Goal: Task Accomplishment & Management: Manage account settings

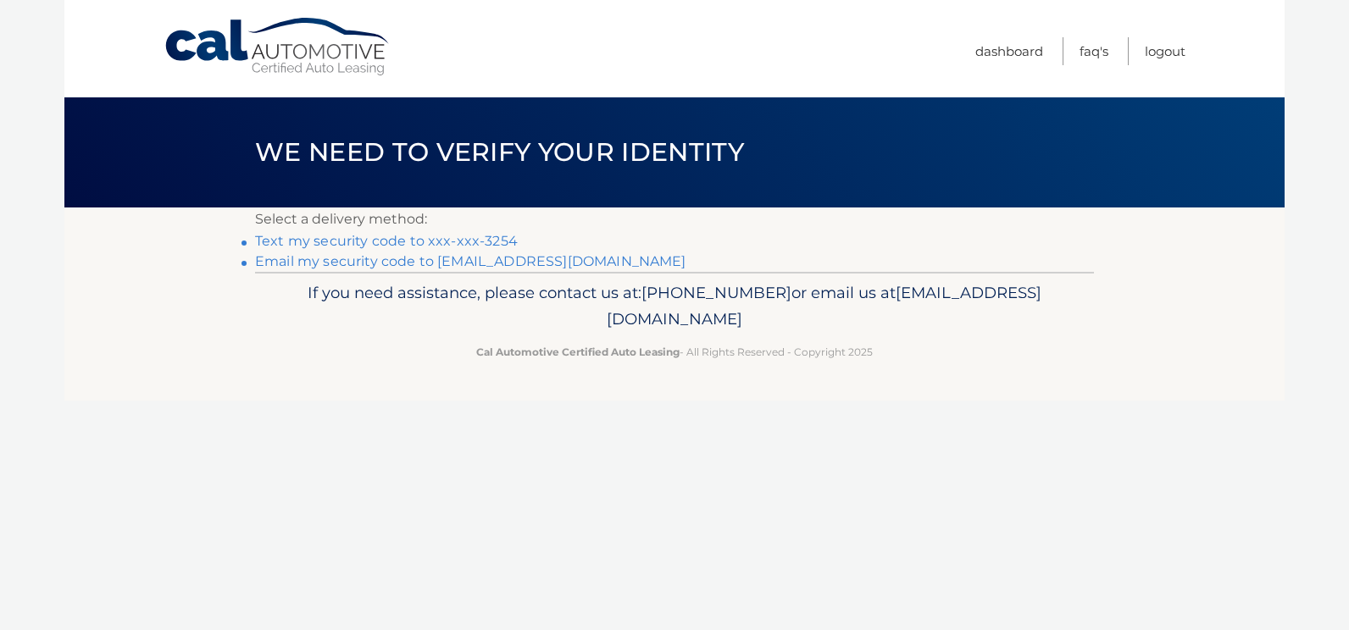
click at [328, 241] on link "Text my security code to xxx-xxx-3254" at bounding box center [386, 241] width 263 height 16
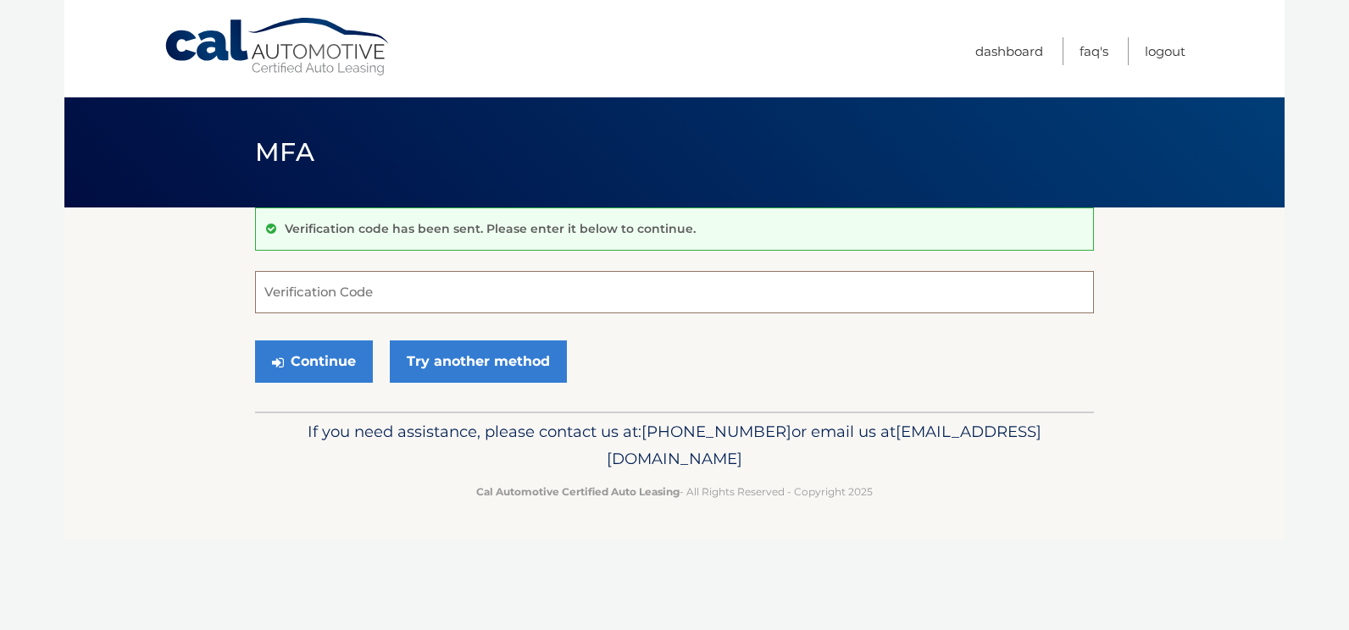
click at [281, 286] on input "Verification Code" at bounding box center [674, 292] width 839 height 42
type input "877748"
click at [335, 344] on button "Continue" at bounding box center [314, 362] width 118 height 42
click at [330, 363] on button "Continue" at bounding box center [314, 362] width 118 height 42
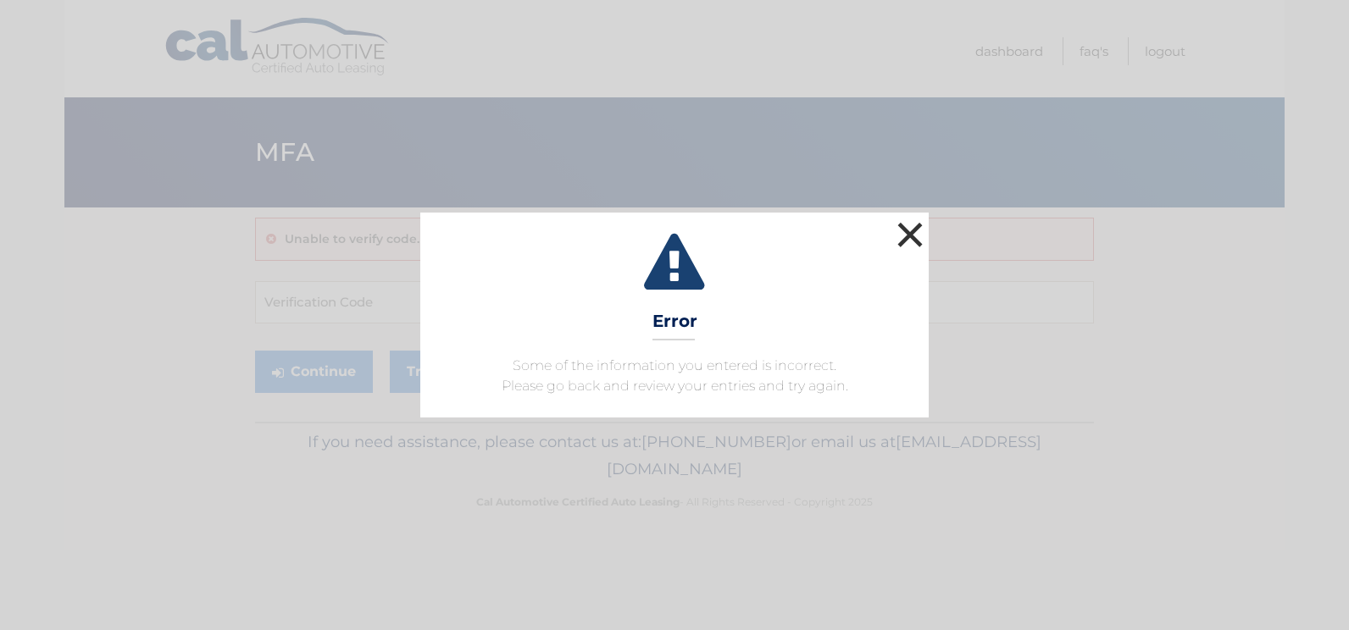
click at [912, 244] on button "×" at bounding box center [910, 235] width 34 height 34
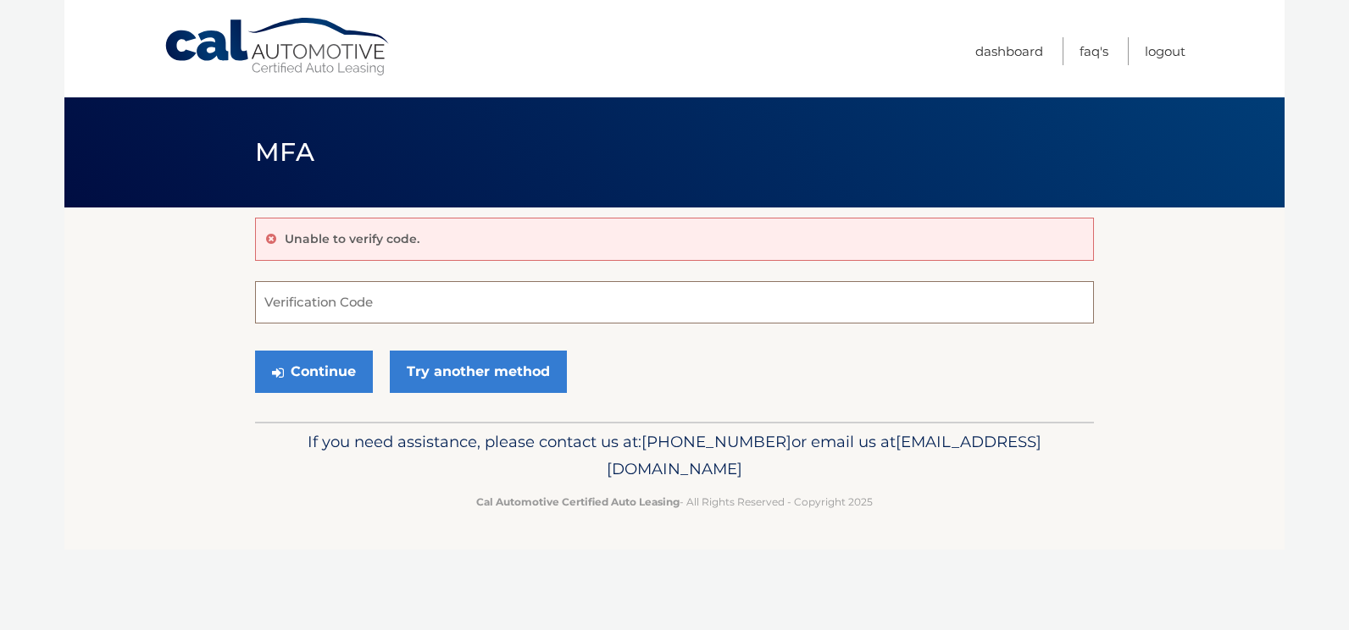
click at [285, 313] on input "Verification Code" at bounding box center [674, 302] width 839 height 42
type input "877748"
click at [303, 378] on button "Continue" at bounding box center [314, 372] width 118 height 42
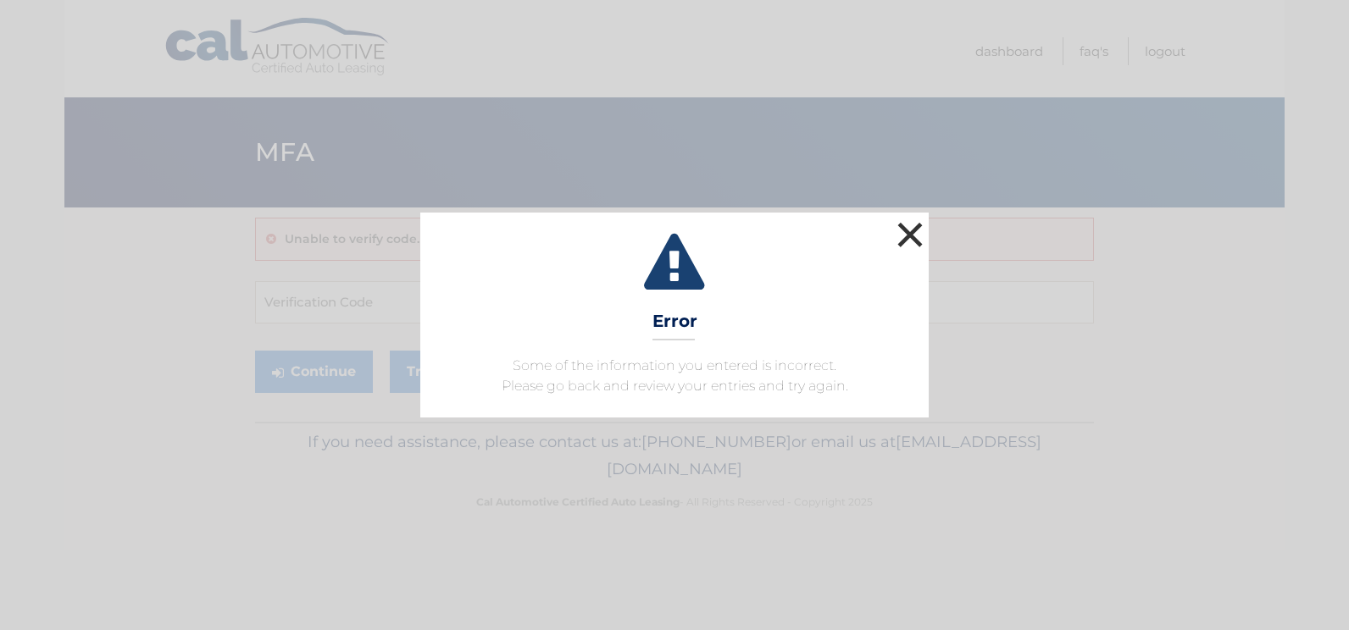
click at [912, 232] on button "×" at bounding box center [910, 235] width 34 height 34
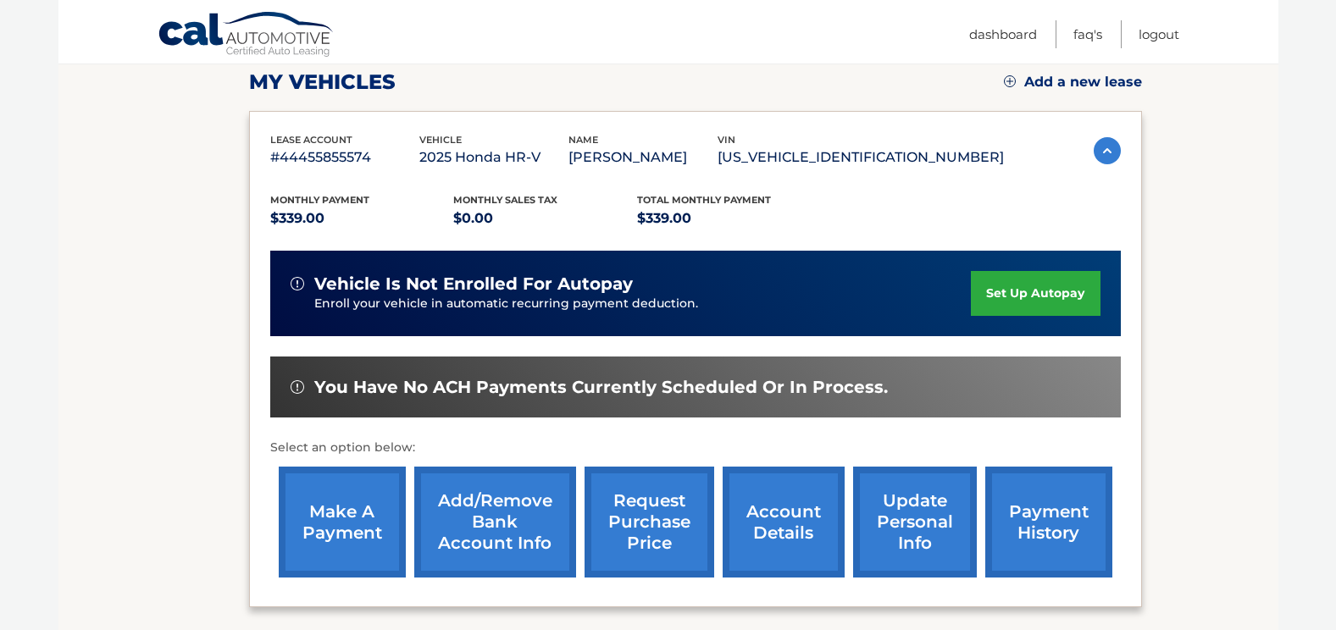
scroll to position [249, 0]
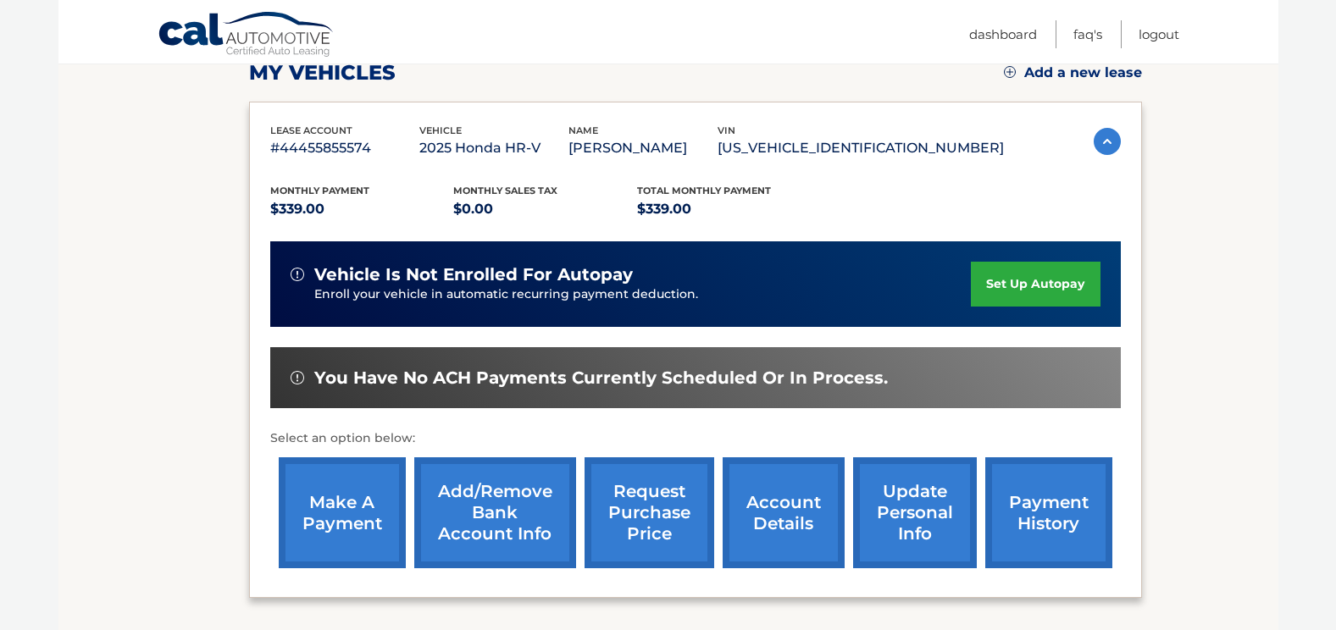
click at [368, 515] on link "make a payment" at bounding box center [342, 512] width 127 height 111
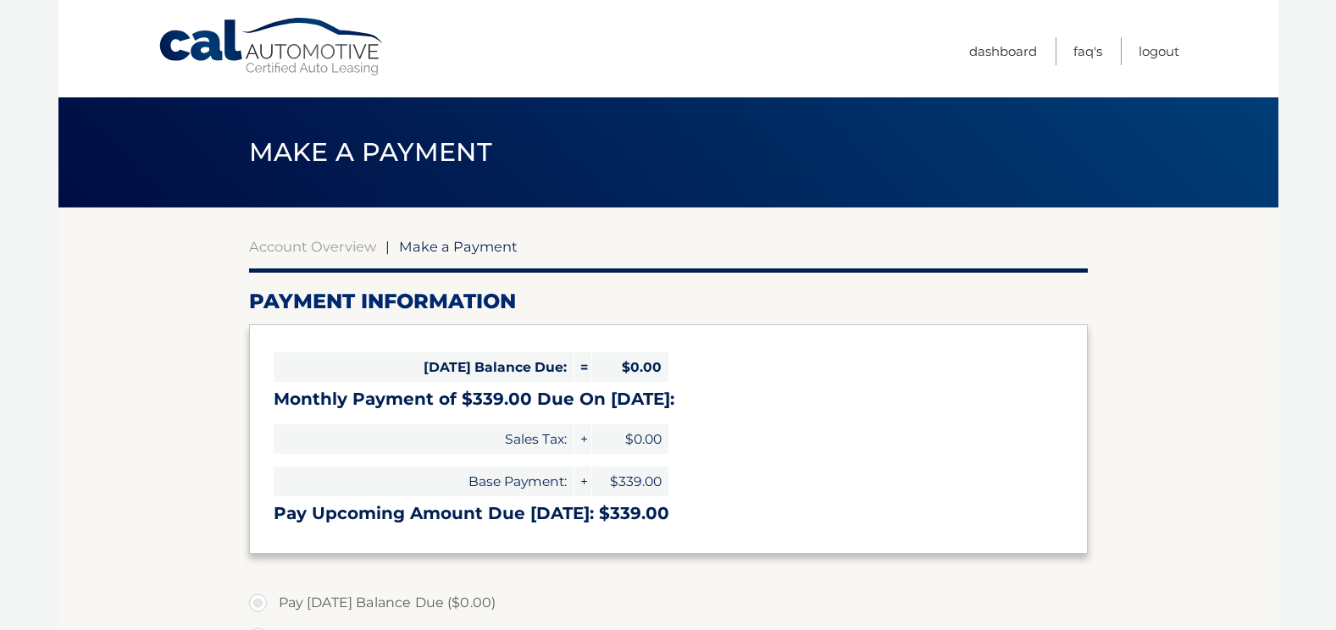
select select "ODk4ZTcwNmEtOWRkNy00M2YyLTgzNmQtYzhiNDNjOTg4NDgx"
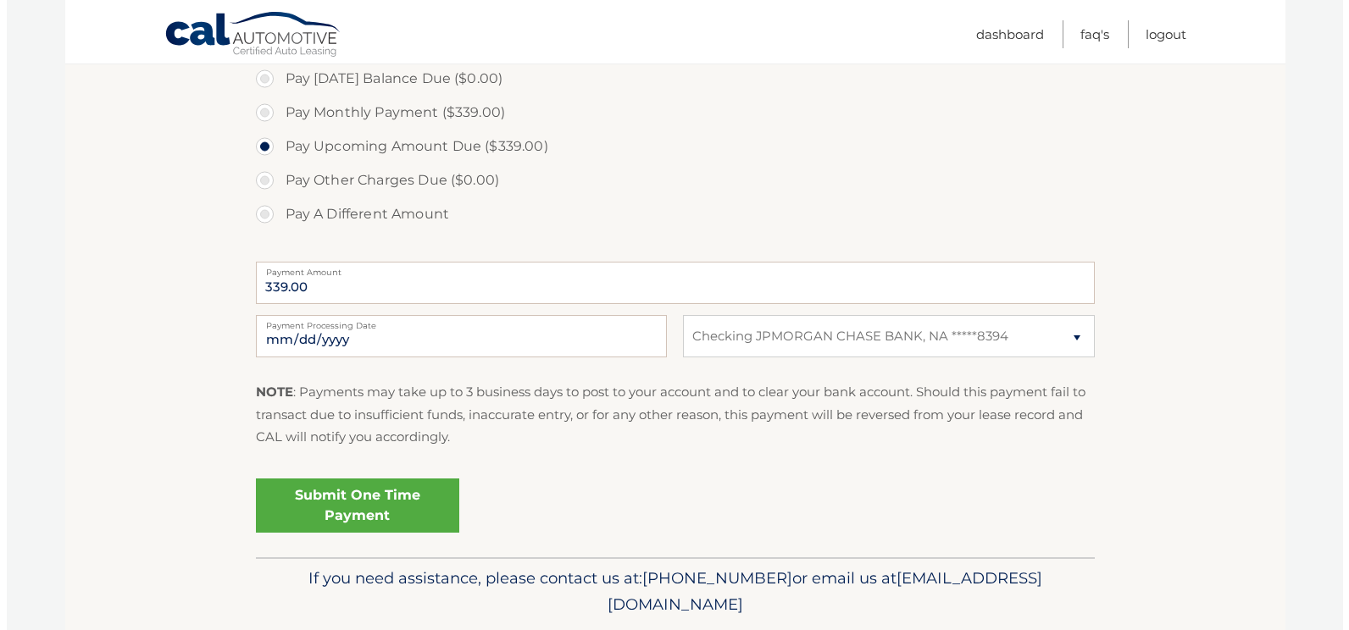
scroll to position [580, 0]
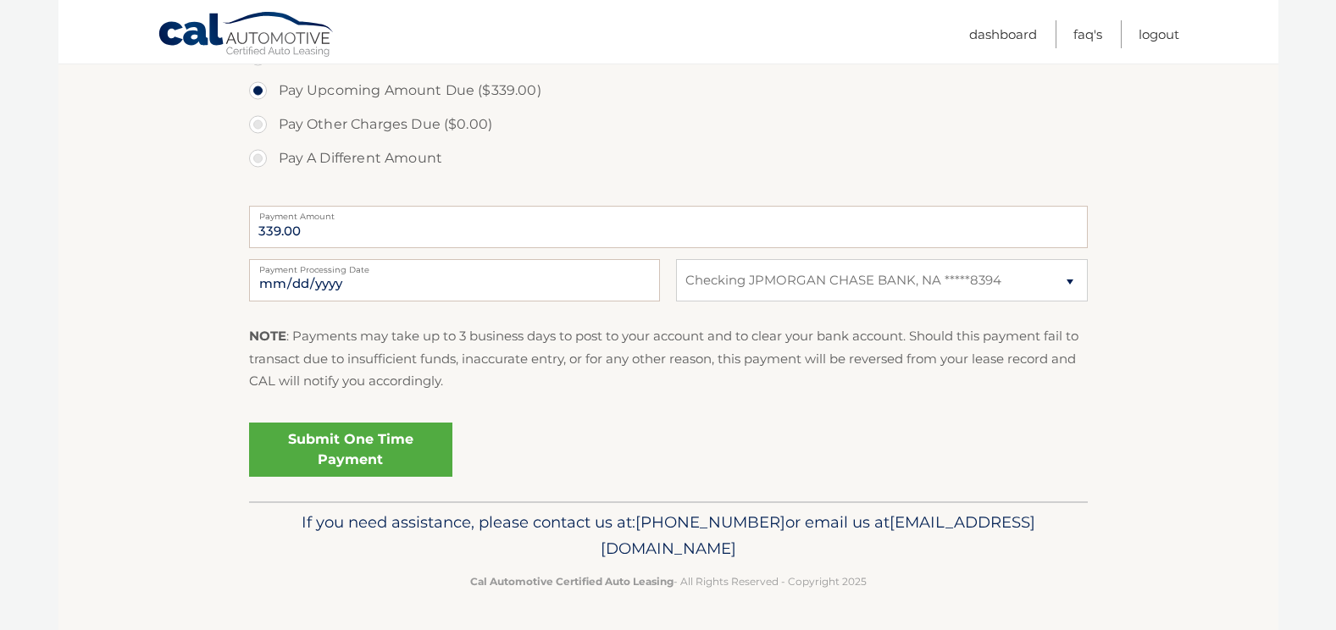
click at [371, 452] on link "Submit One Time Payment" at bounding box center [350, 450] width 203 height 54
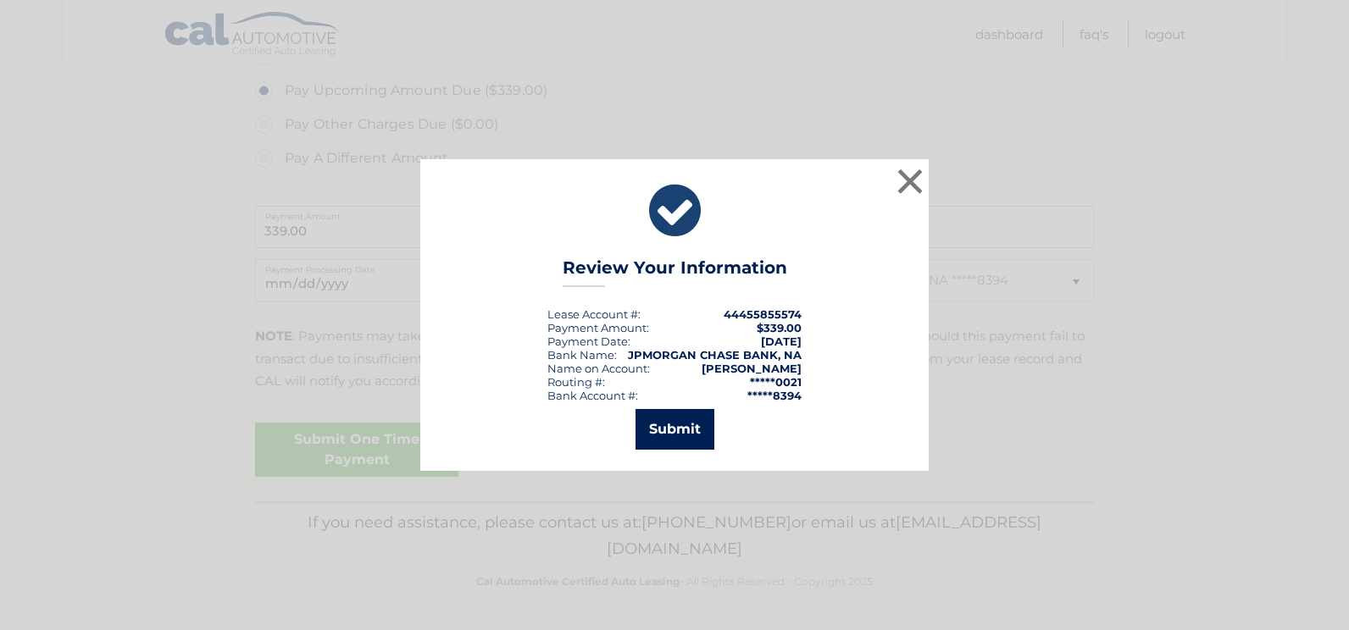
click at [670, 435] on button "Submit" at bounding box center [674, 429] width 79 height 41
